Goal: Find contact information: Find contact information

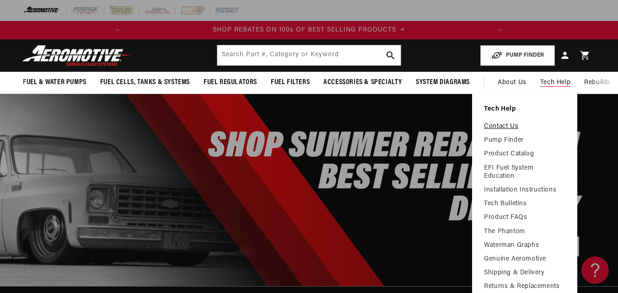
click at [498, 125] on link "Contact Us" at bounding box center [524, 127] width 81 height 8
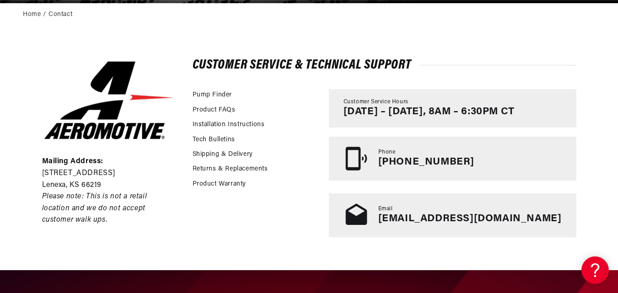
scroll to position [0, 362]
